Goal: Find specific page/section

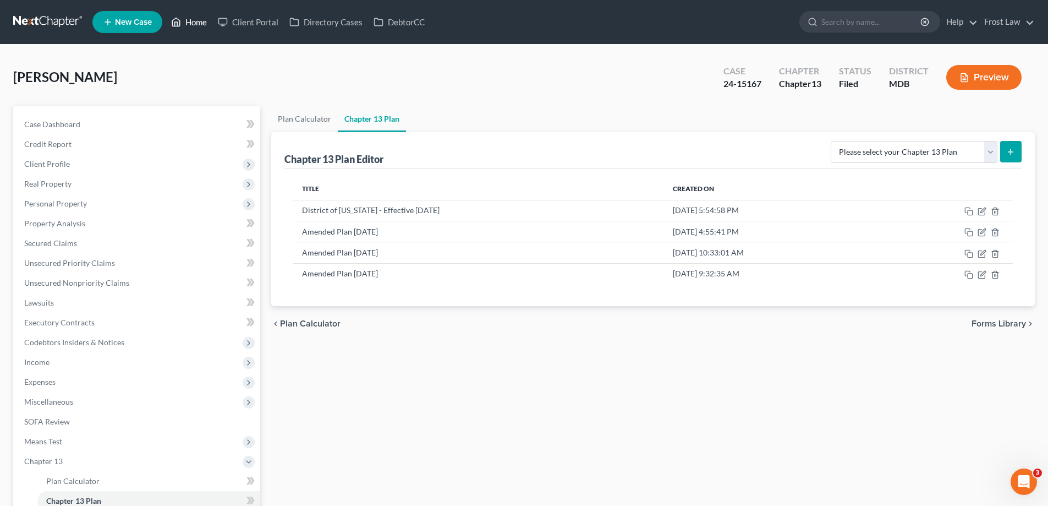
click at [193, 20] on link "Home" at bounding box center [189, 22] width 47 height 20
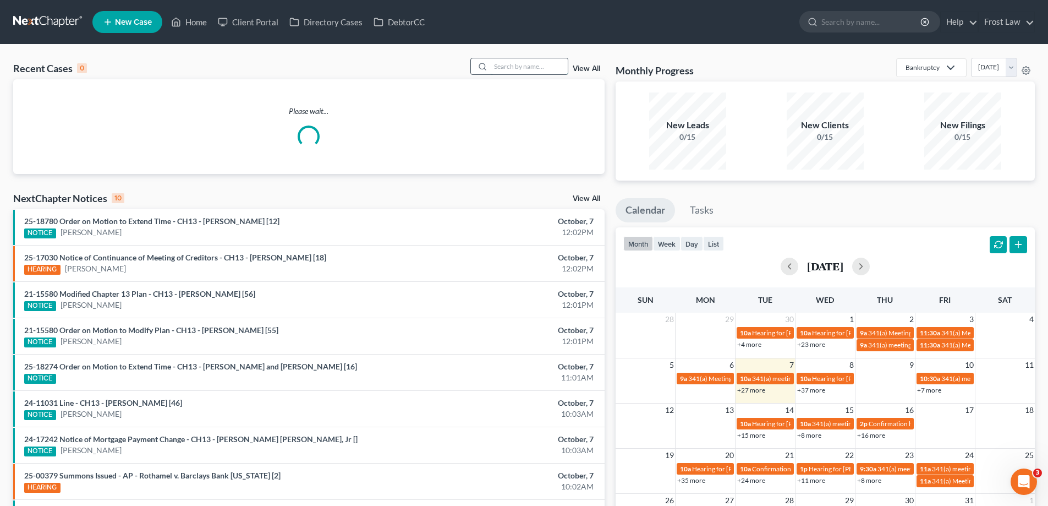
click at [523, 67] on input "search" at bounding box center [529, 66] width 77 height 16
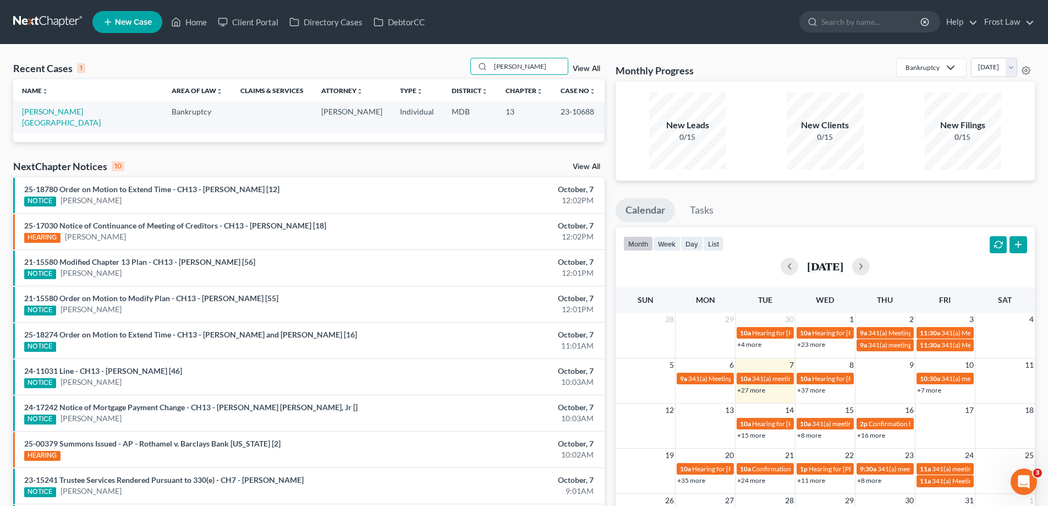
type input "[PERSON_NAME]"
drag, startPoint x: 590, startPoint y: 112, endPoint x: 552, endPoint y: 119, distance: 38.6
click at [552, 119] on td "23-10688" at bounding box center [578, 116] width 53 height 31
copy td "23-10688"
drag, startPoint x: 97, startPoint y: 112, endPoint x: 15, endPoint y: 116, distance: 81.5
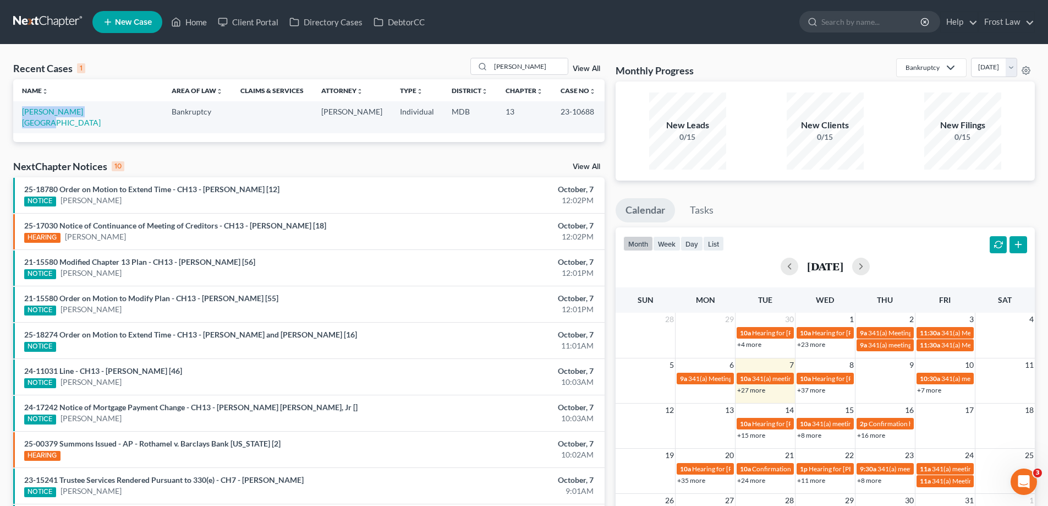
click at [15, 116] on td "[PERSON_NAME][GEOGRAPHIC_DATA]" at bounding box center [88, 116] width 150 height 31
copy link "[PERSON_NAME][GEOGRAPHIC_DATA]"
click at [68, 114] on link "[PERSON_NAME][GEOGRAPHIC_DATA]" at bounding box center [61, 117] width 79 height 20
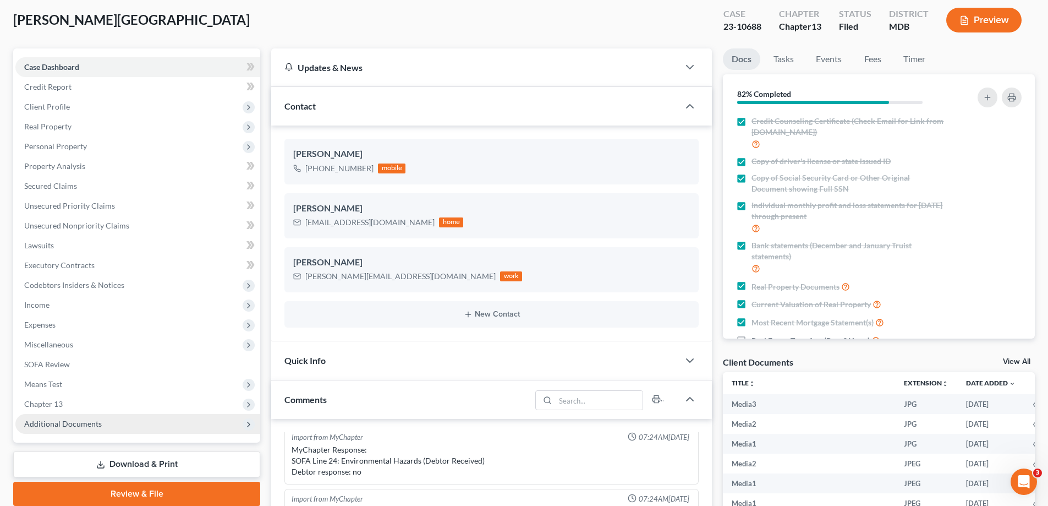
scroll to position [110, 0]
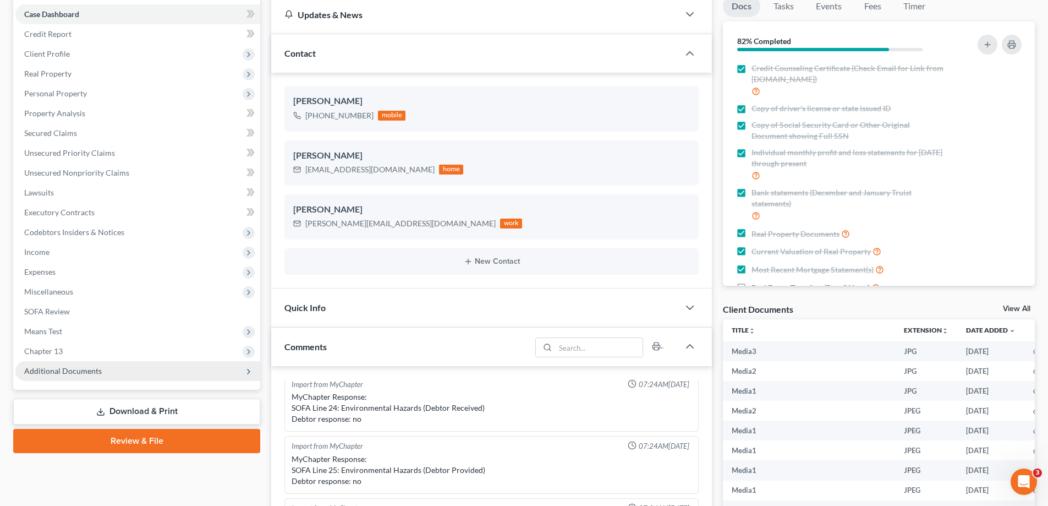
click at [139, 373] on span "Additional Documents" at bounding box center [137, 371] width 245 height 20
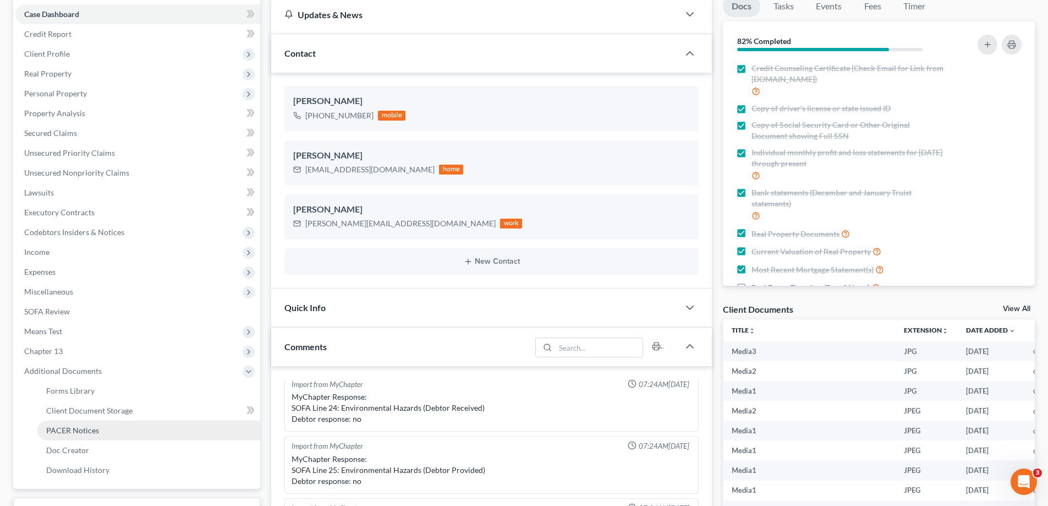
click at [136, 424] on link "PACER Notices" at bounding box center [148, 430] width 223 height 20
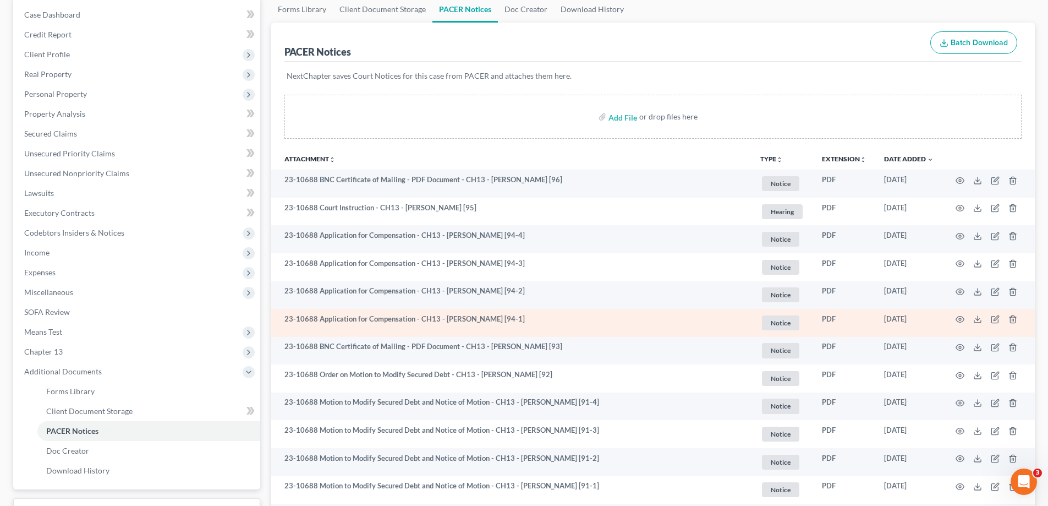
scroll to position [110, 0]
click at [960, 316] on icon "button" at bounding box center [959, 318] width 9 height 9
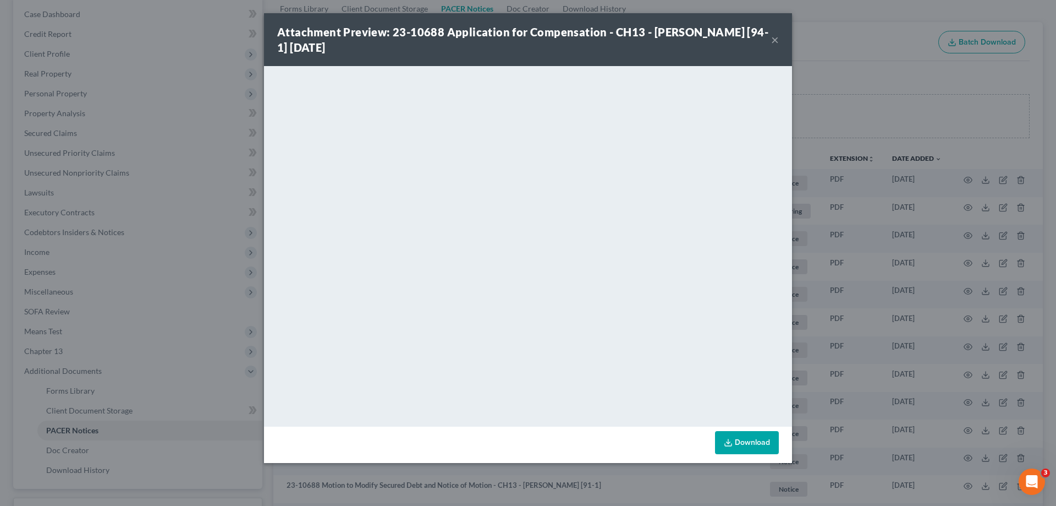
click at [774, 41] on button "×" at bounding box center [775, 39] width 8 height 13
